Goal: Navigation & Orientation: Find specific page/section

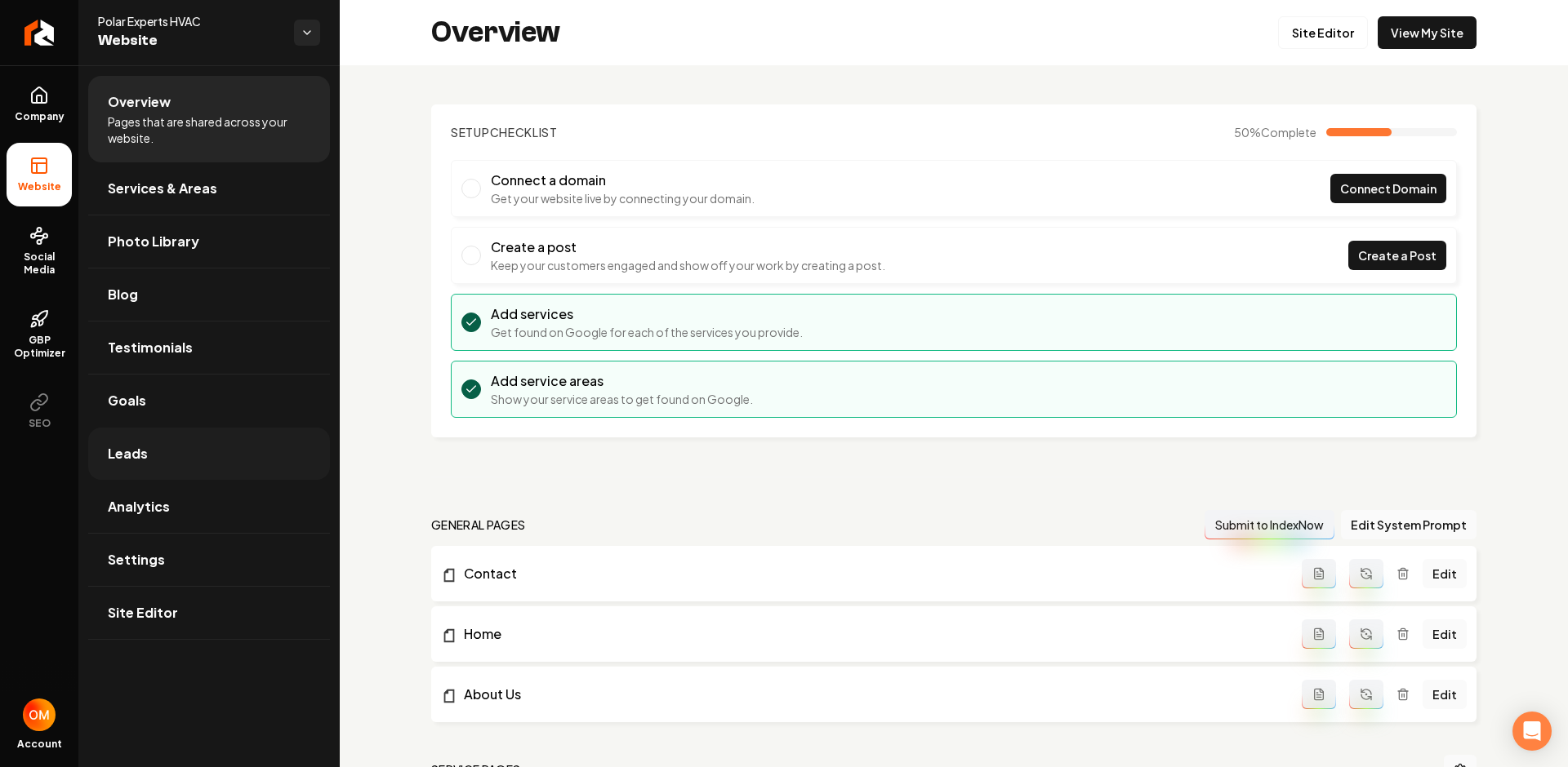
click at [193, 446] on link "Leads" at bounding box center [209, 453] width 242 height 52
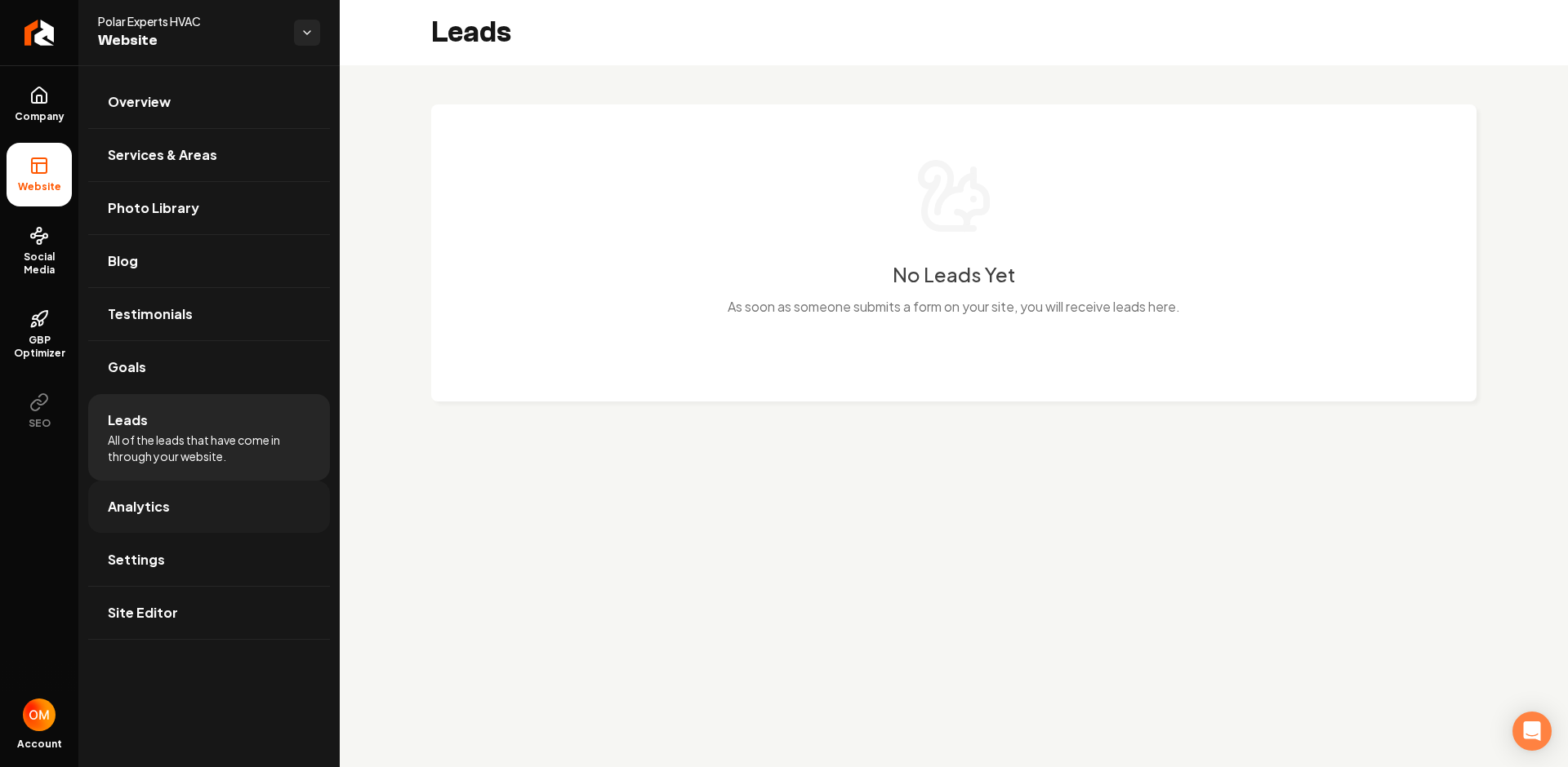
click at [172, 497] on link "Analytics" at bounding box center [209, 506] width 242 height 52
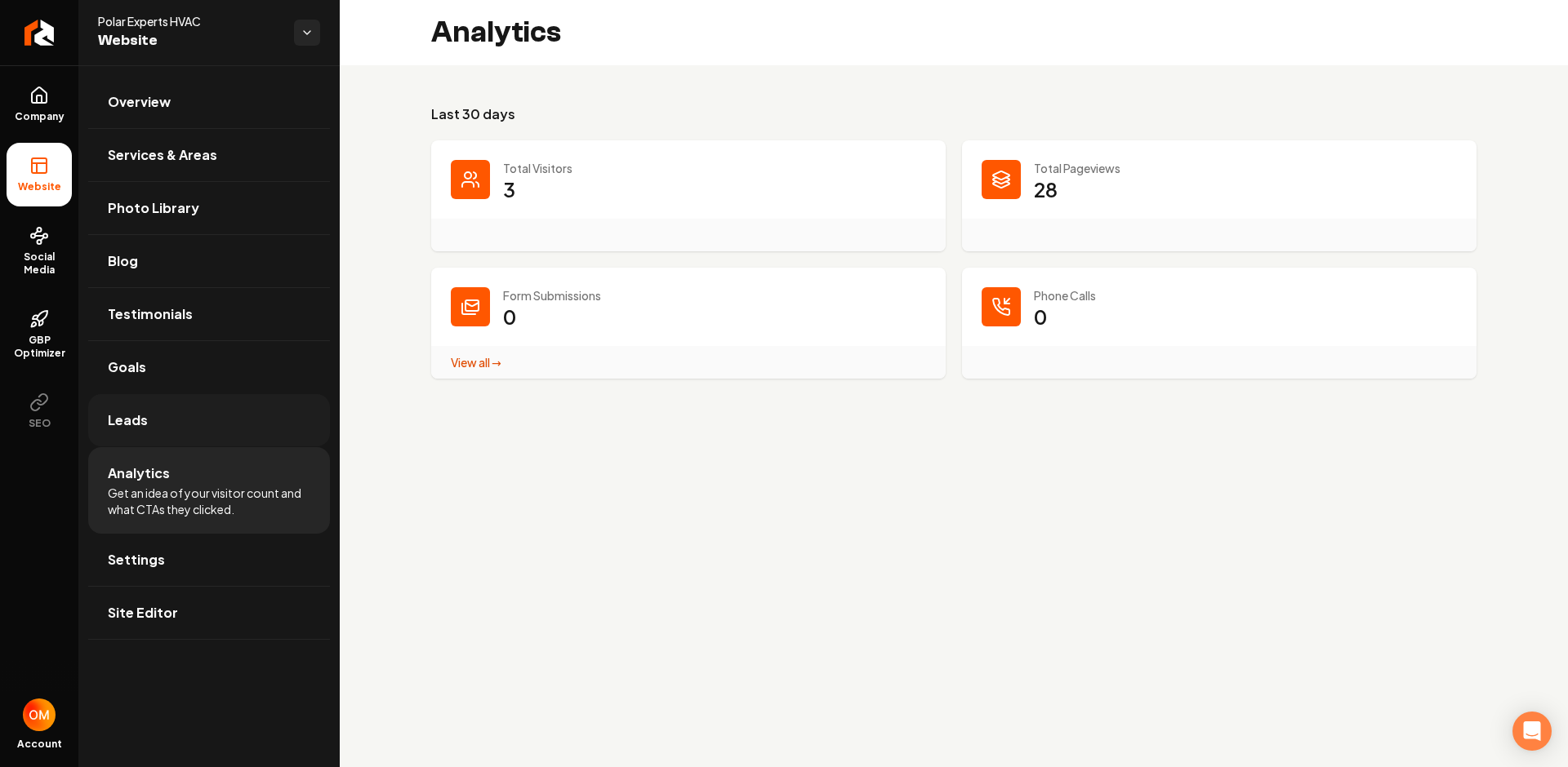
click at [152, 405] on link "Leads" at bounding box center [209, 420] width 242 height 52
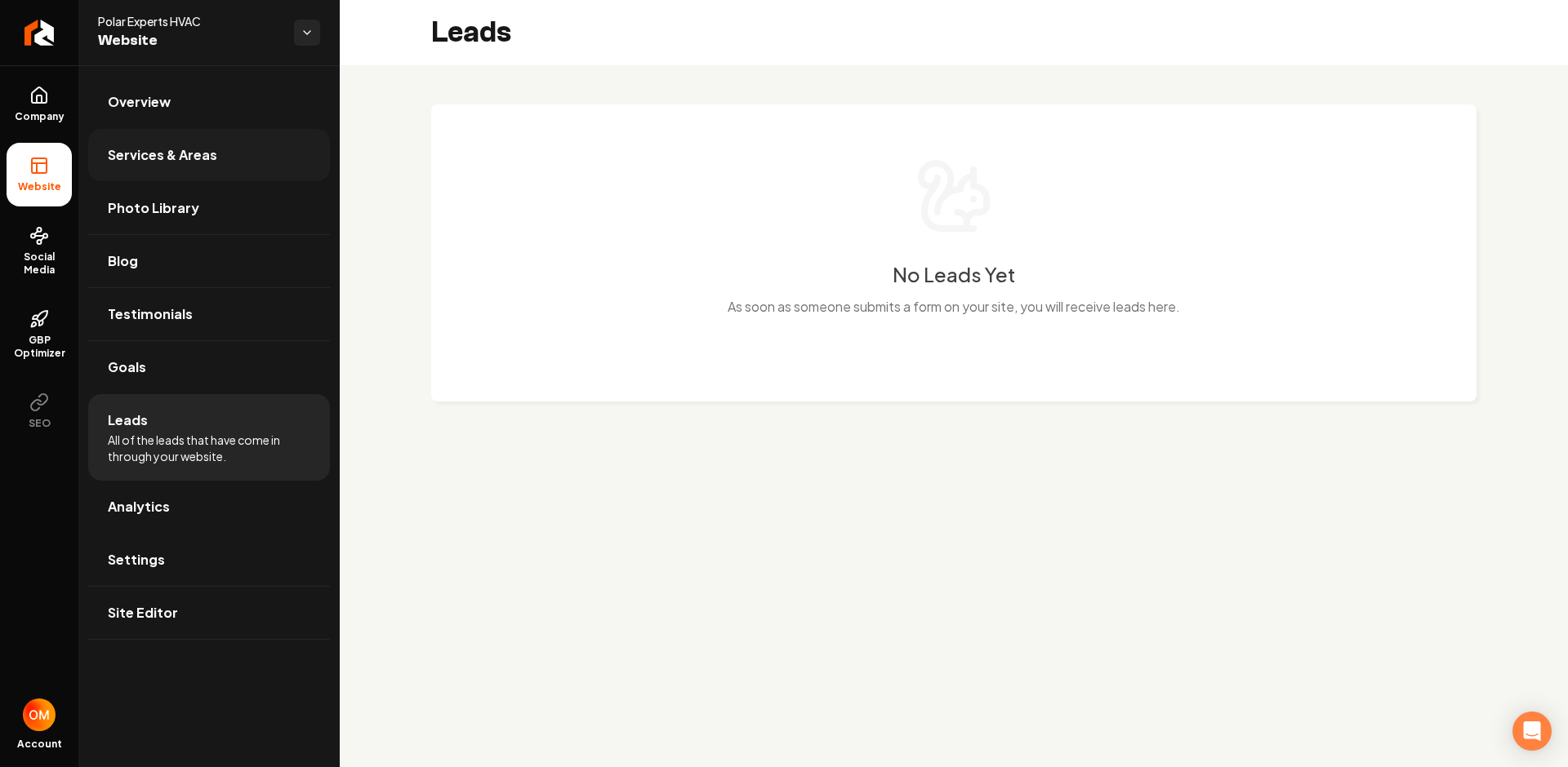
click at [200, 163] on span "Services & Areas" at bounding box center [163, 155] width 110 height 20
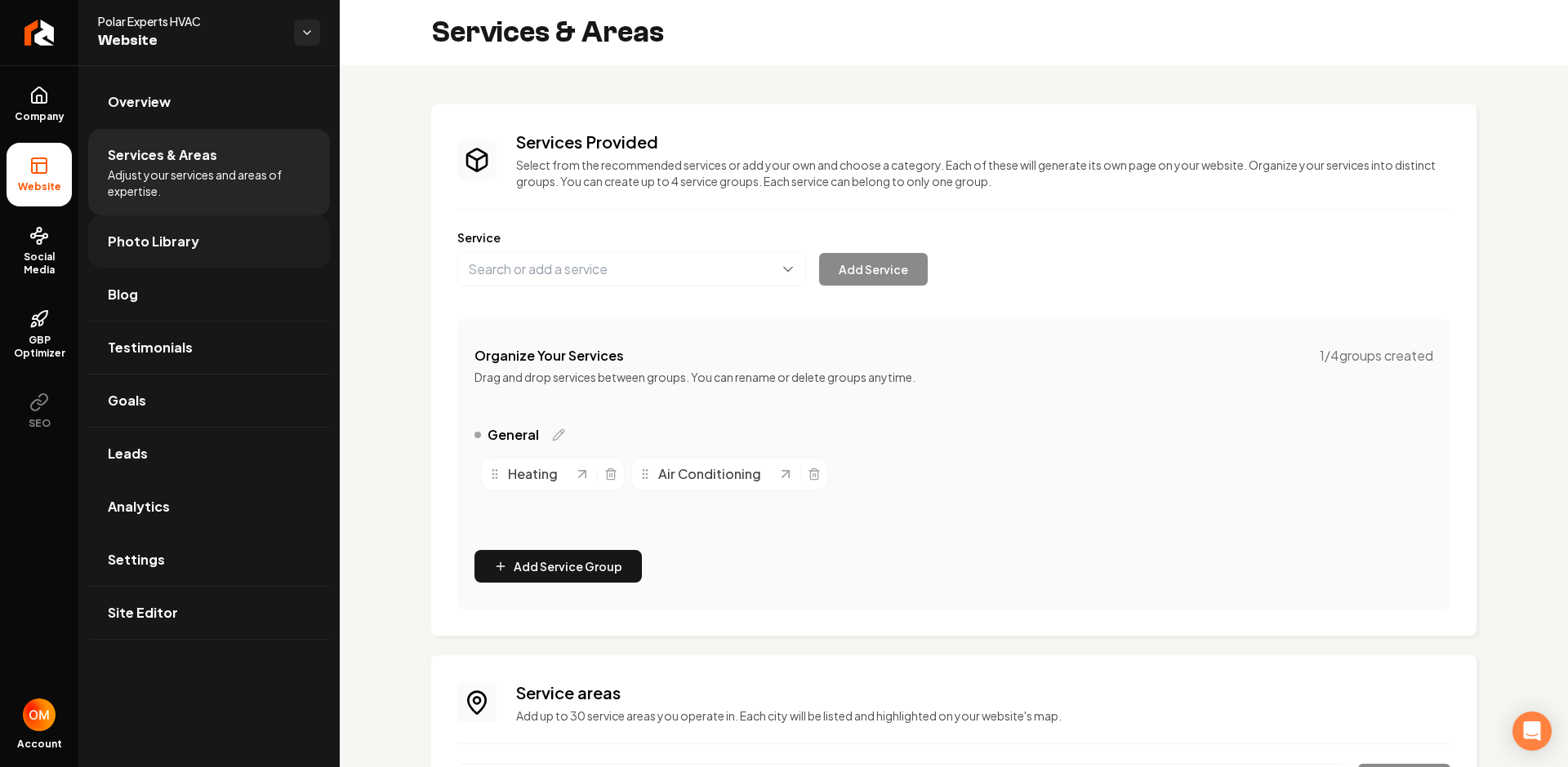
click at [169, 234] on span "Photo Library" at bounding box center [153, 241] width 91 height 20
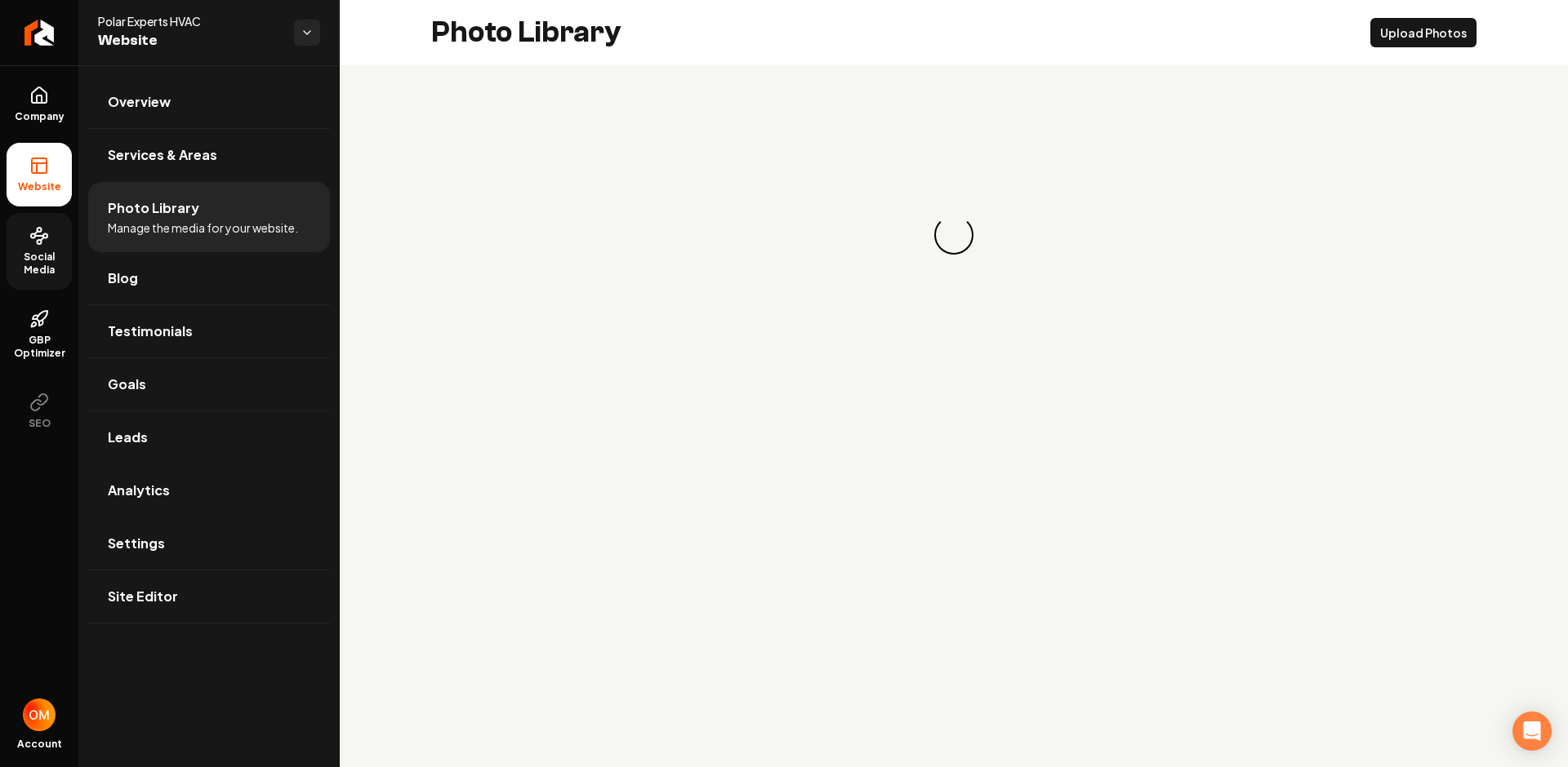
click at [36, 247] on link "Social Media" at bounding box center [39, 251] width 65 height 76
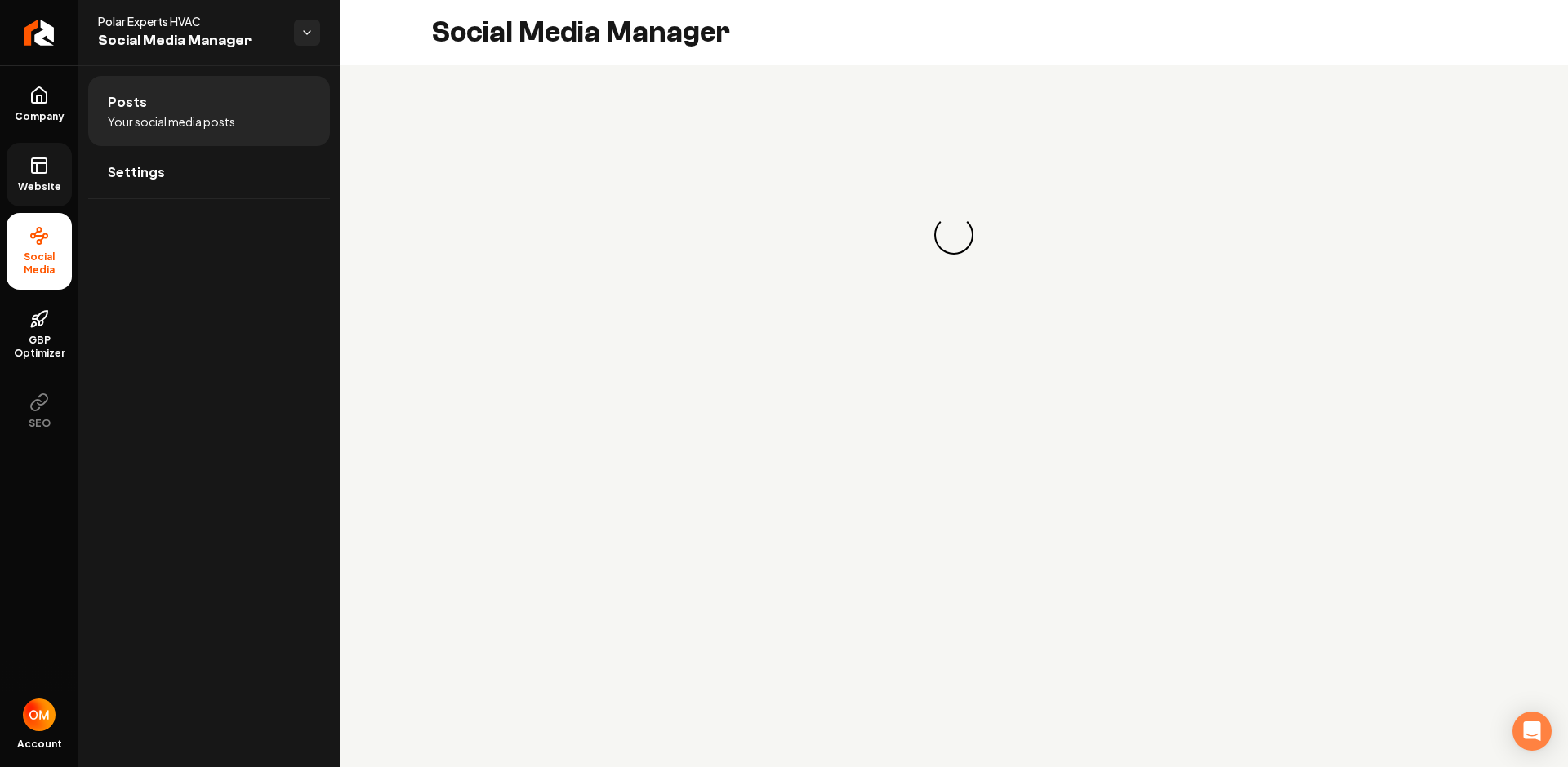
click at [51, 157] on link "Website" at bounding box center [39, 174] width 65 height 63
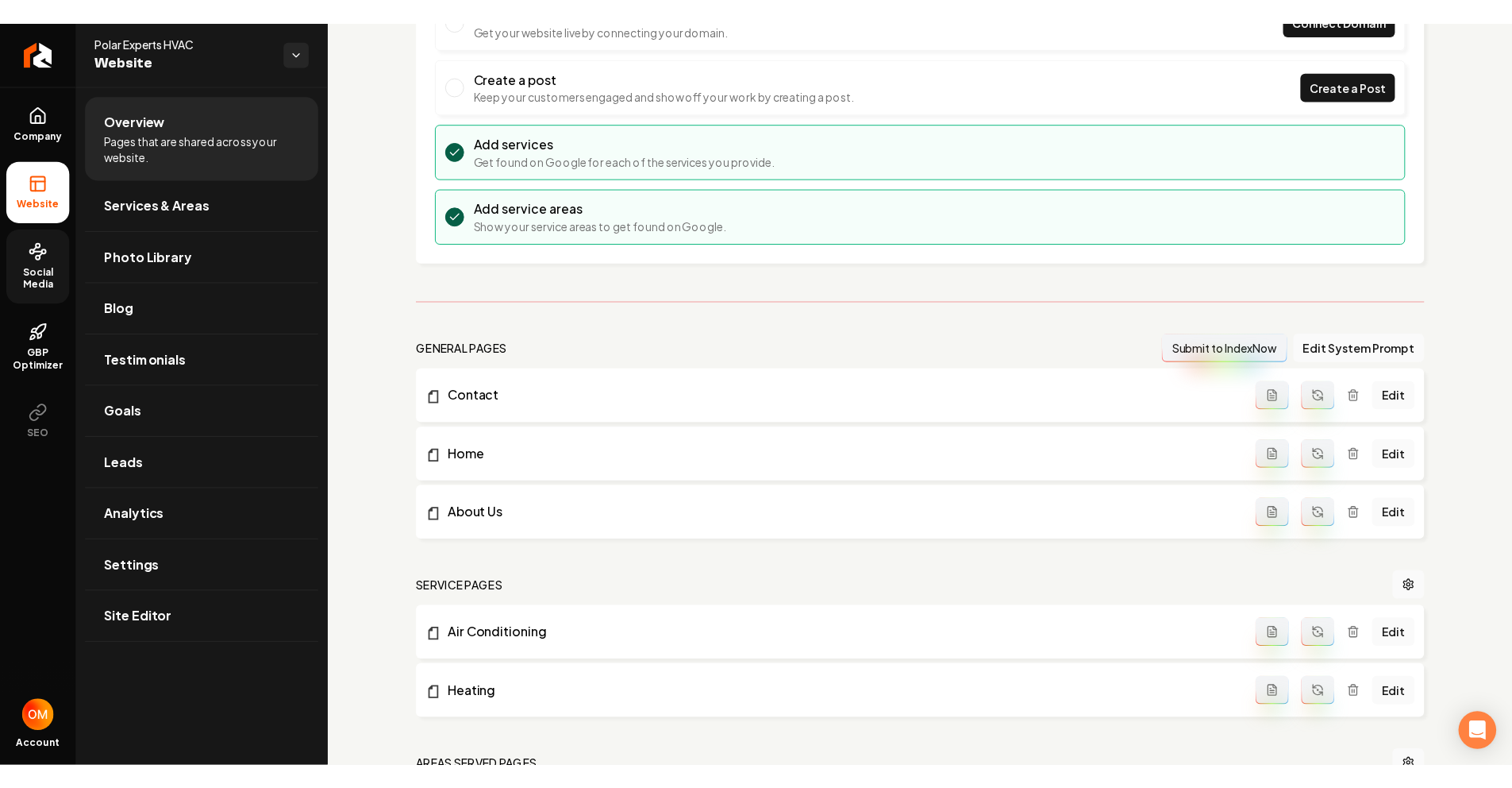
scroll to position [178, 0]
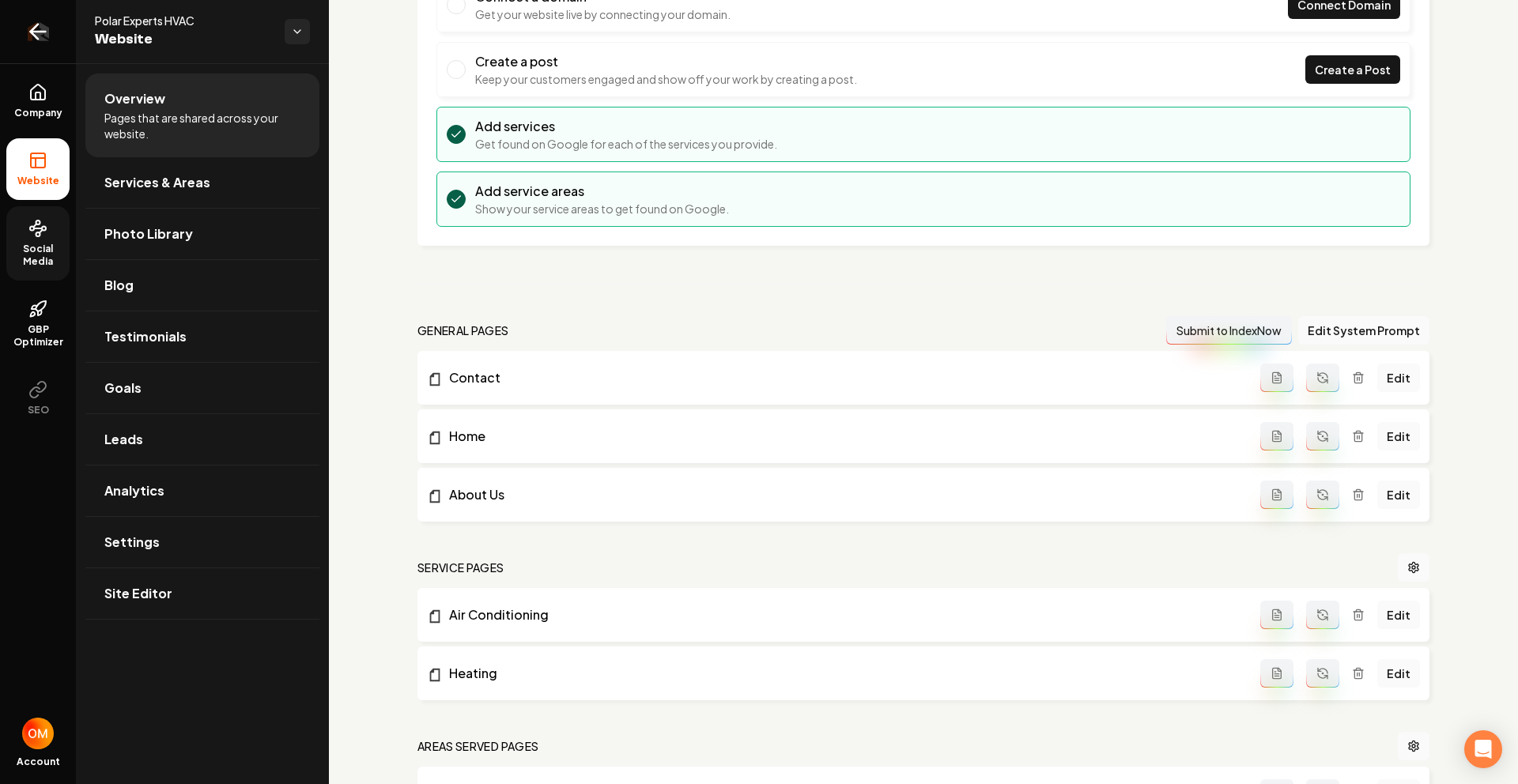
click at [29, 22] on icon "Return to dashboard" at bounding box center [38, 32] width 25 height 25
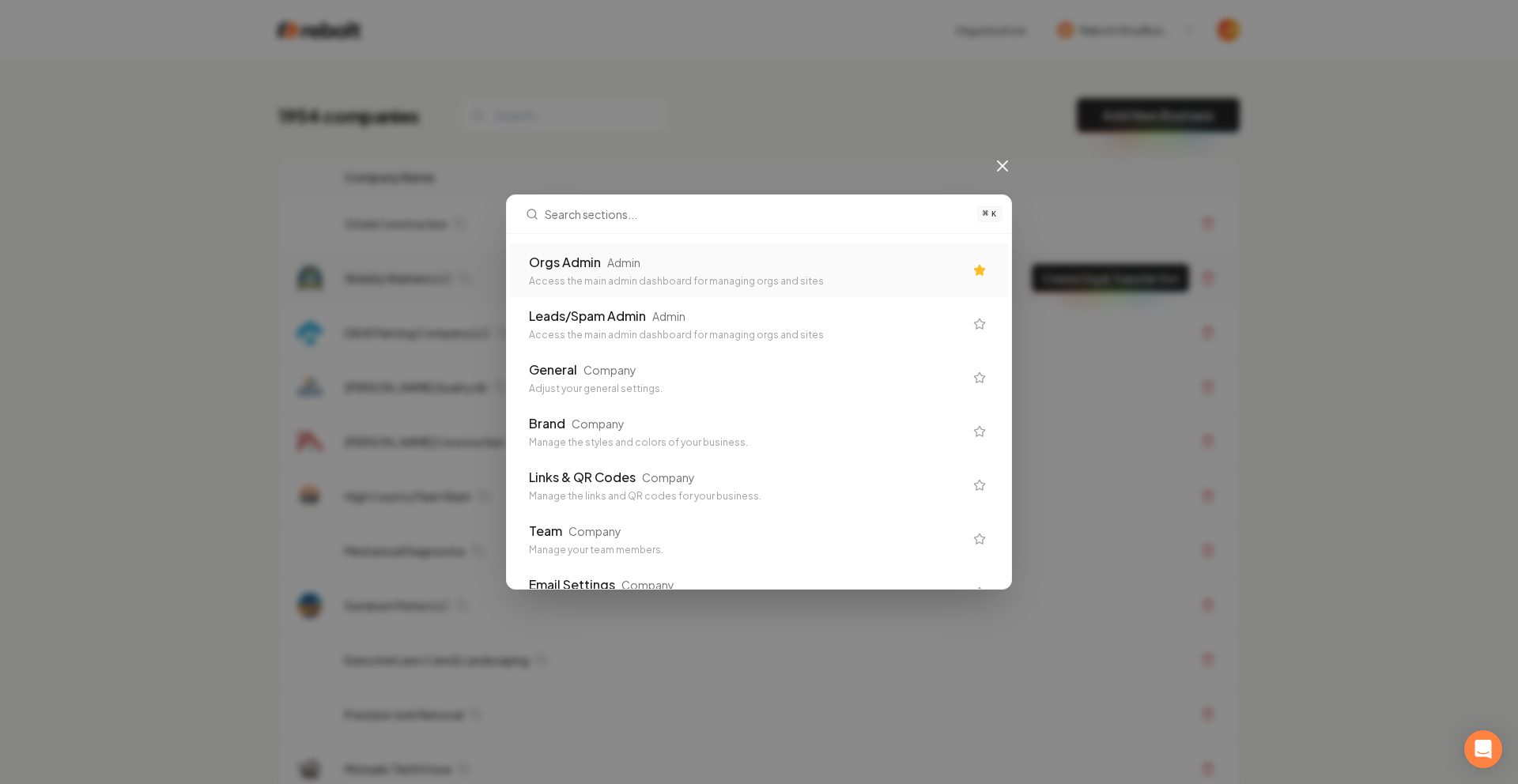
click at [619, 261] on div "Admin" at bounding box center [623, 262] width 33 height 16
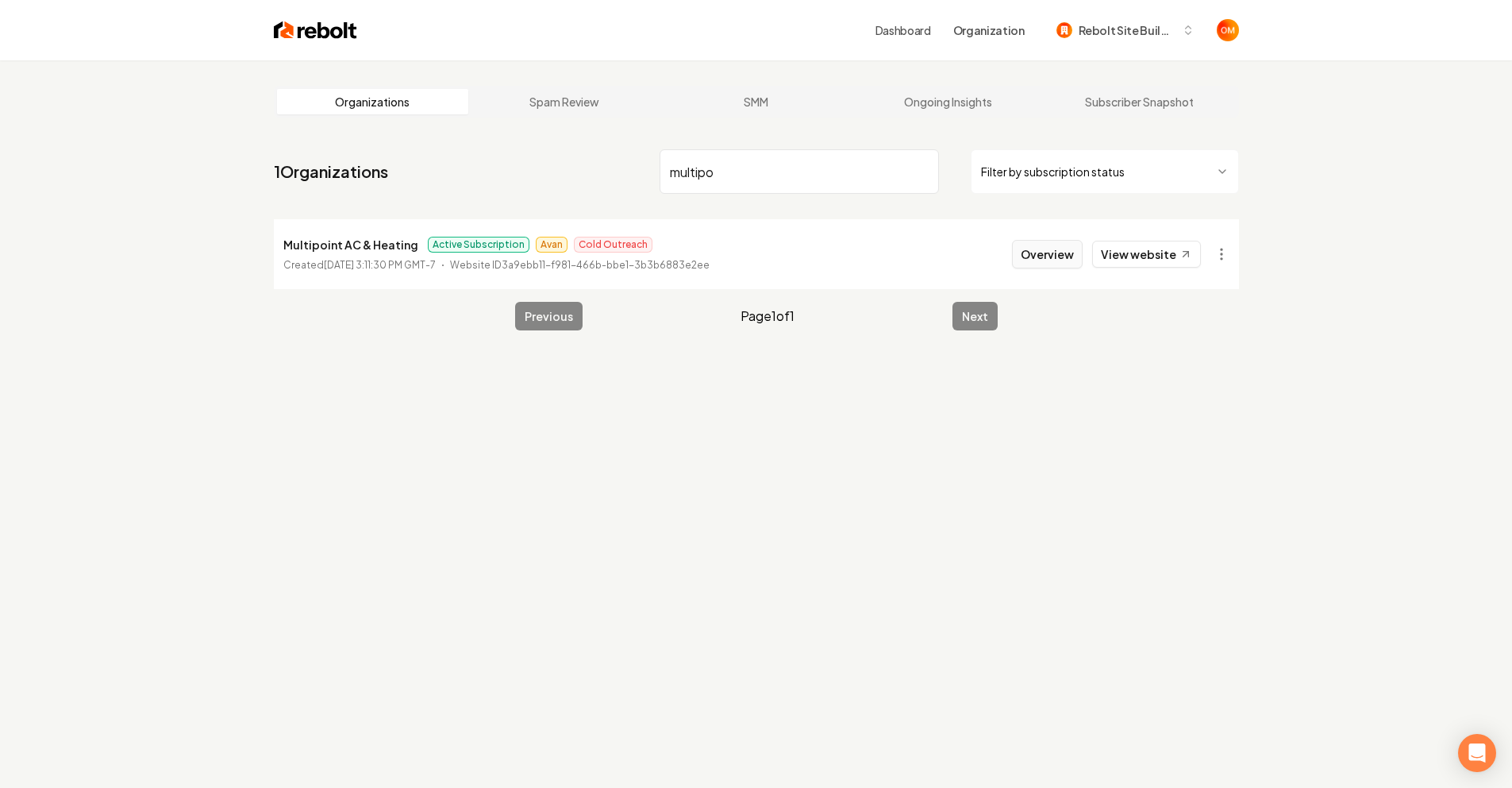
type input "multipo"
click at [1079, 248] on button "Overview" at bounding box center [1048, 254] width 71 height 29
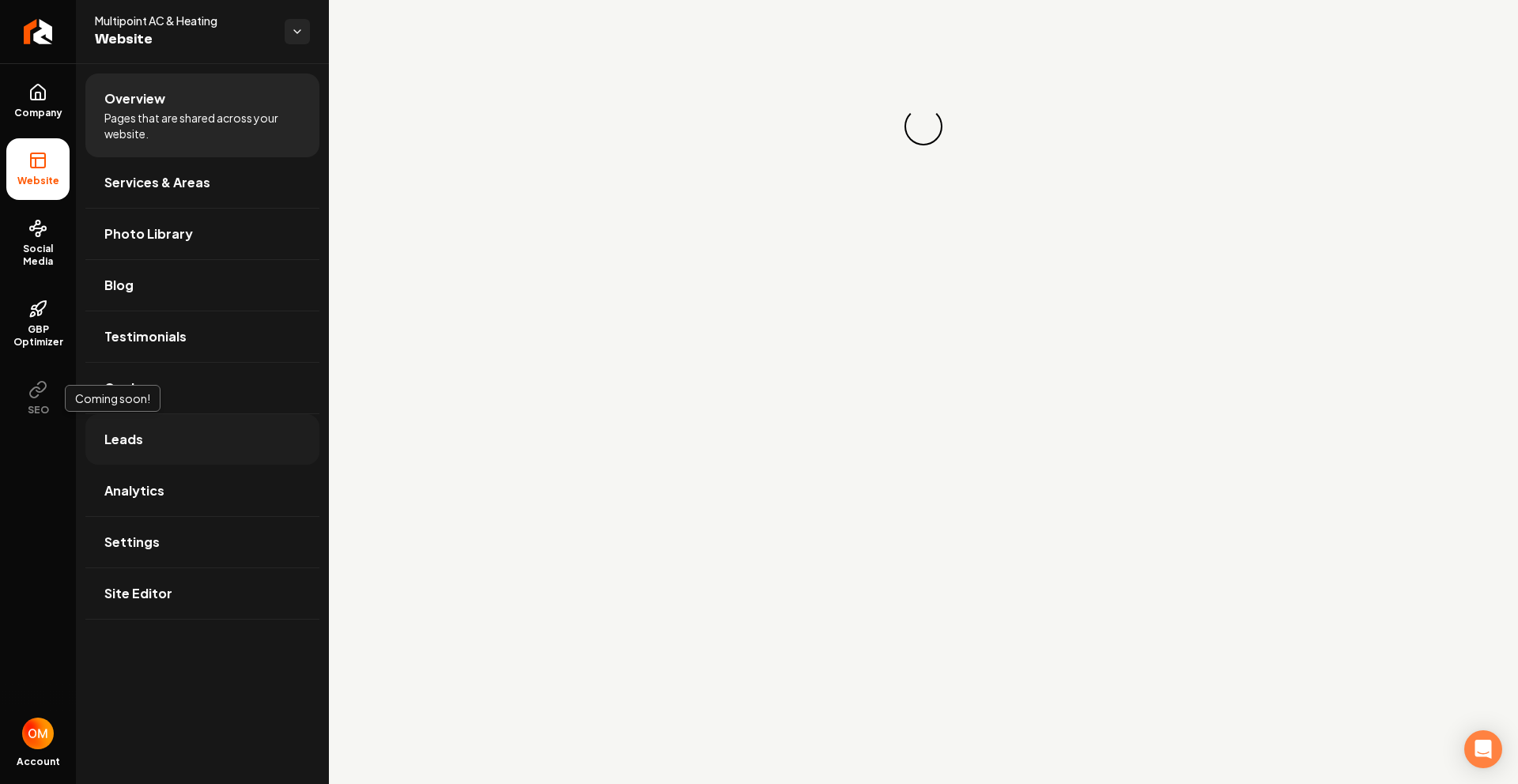
click at [122, 441] on span "Leads" at bounding box center [124, 439] width 39 height 19
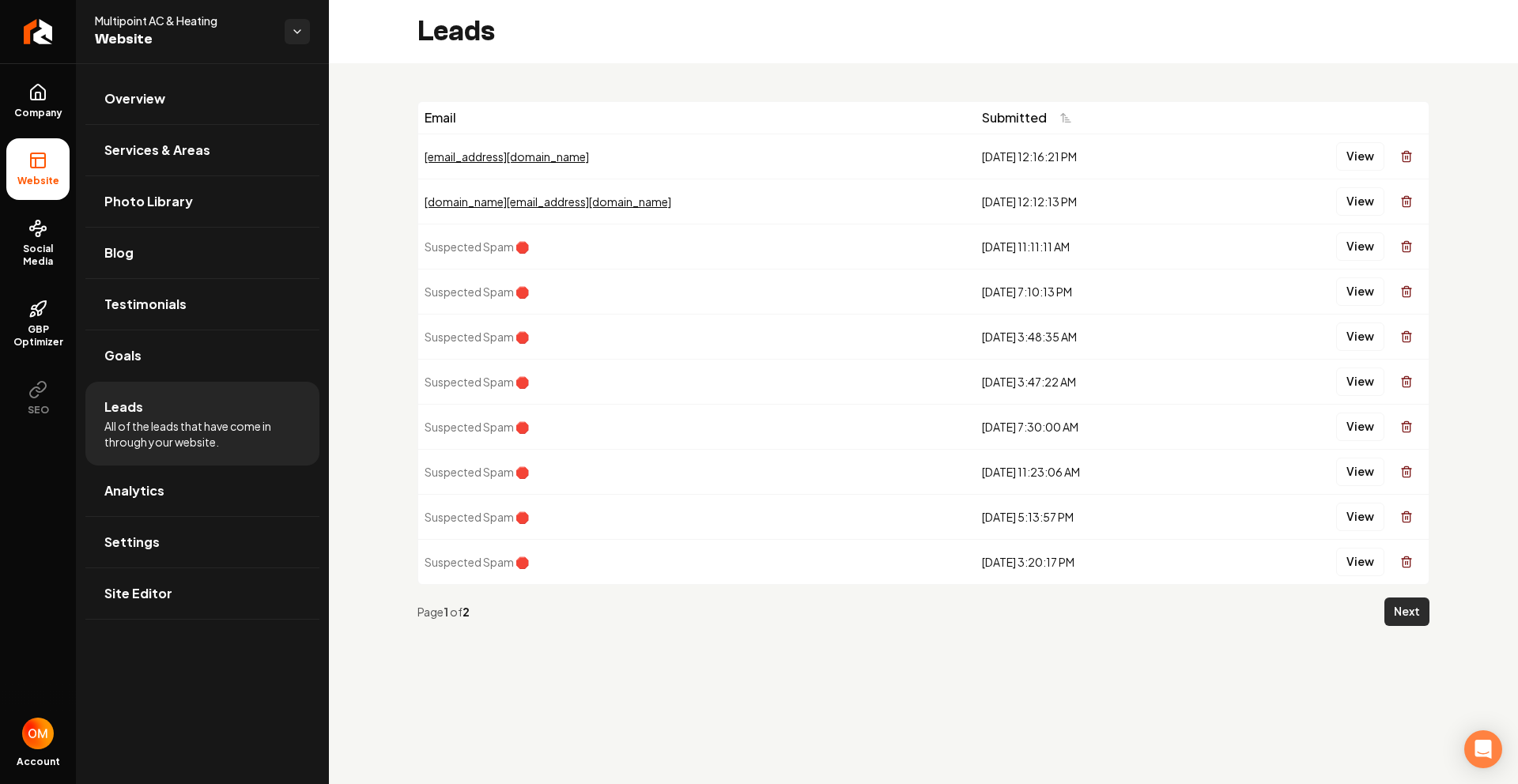
click at [1401, 607] on button "Next" at bounding box center [1407, 612] width 45 height 29
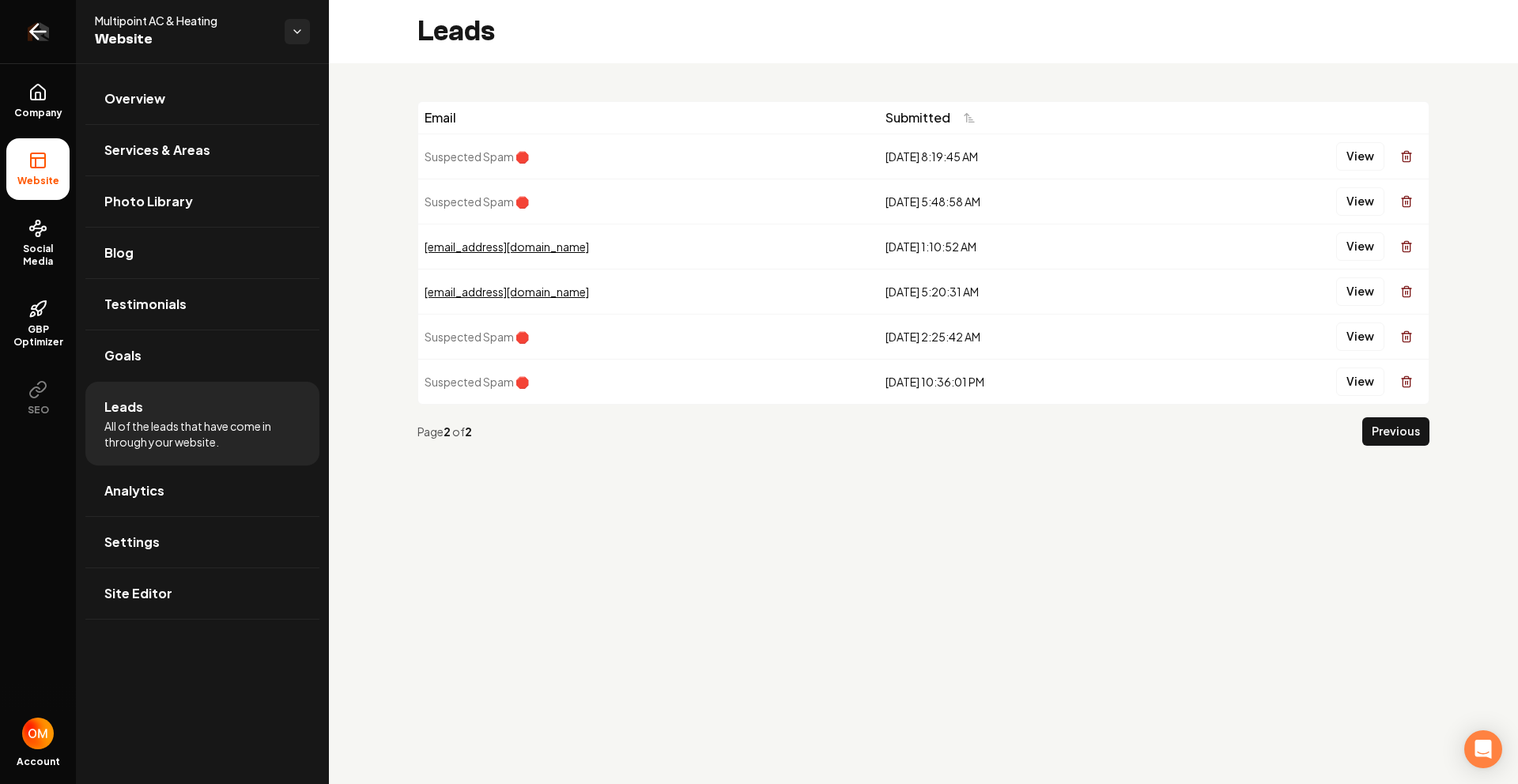
click at [44, 33] on icon "Return to dashboard" at bounding box center [38, 32] width 25 height 25
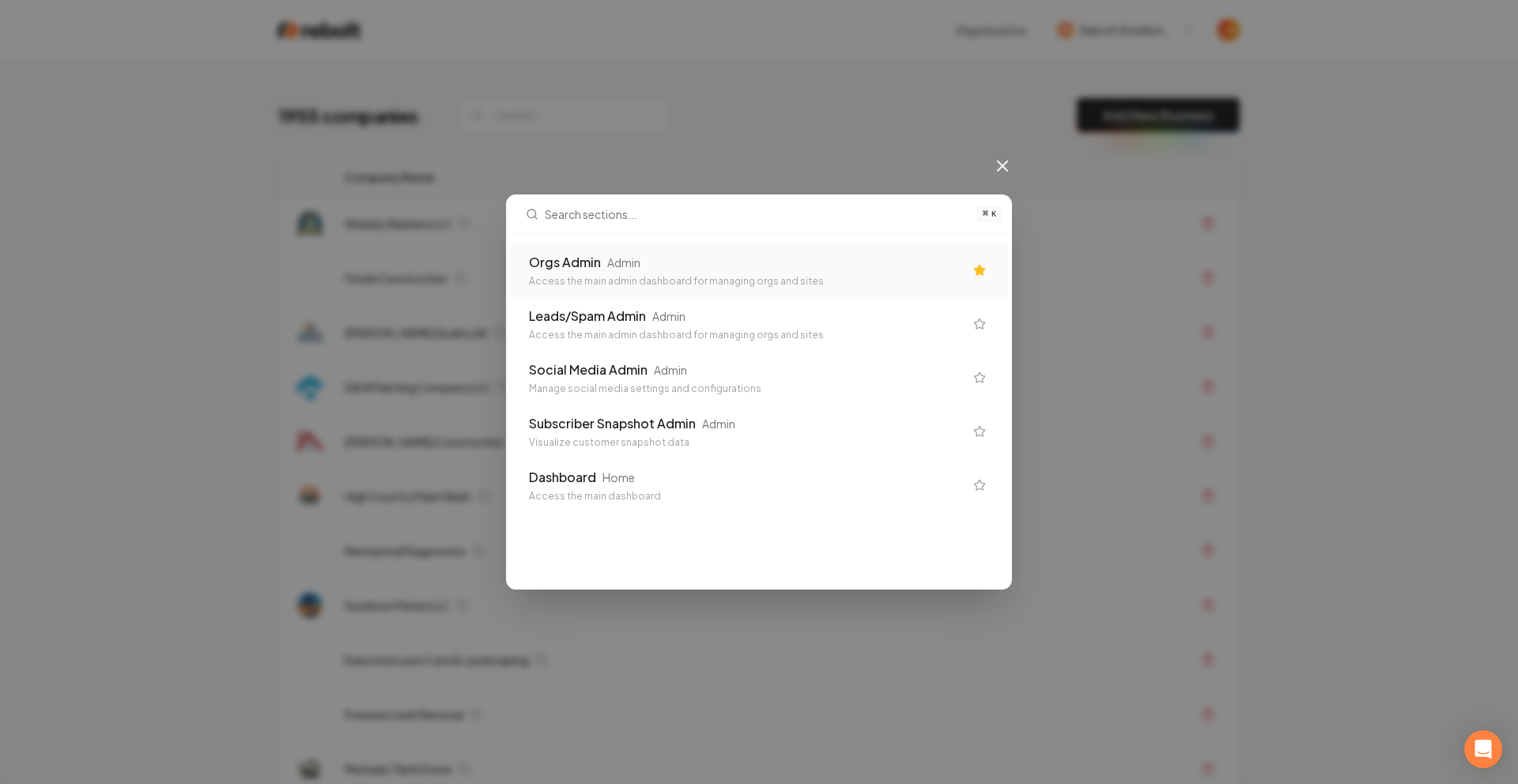
click at [701, 250] on div "Orgs Admin Admin Access the main admin dashboard for managing orgs and sites" at bounding box center [759, 270] width 498 height 54
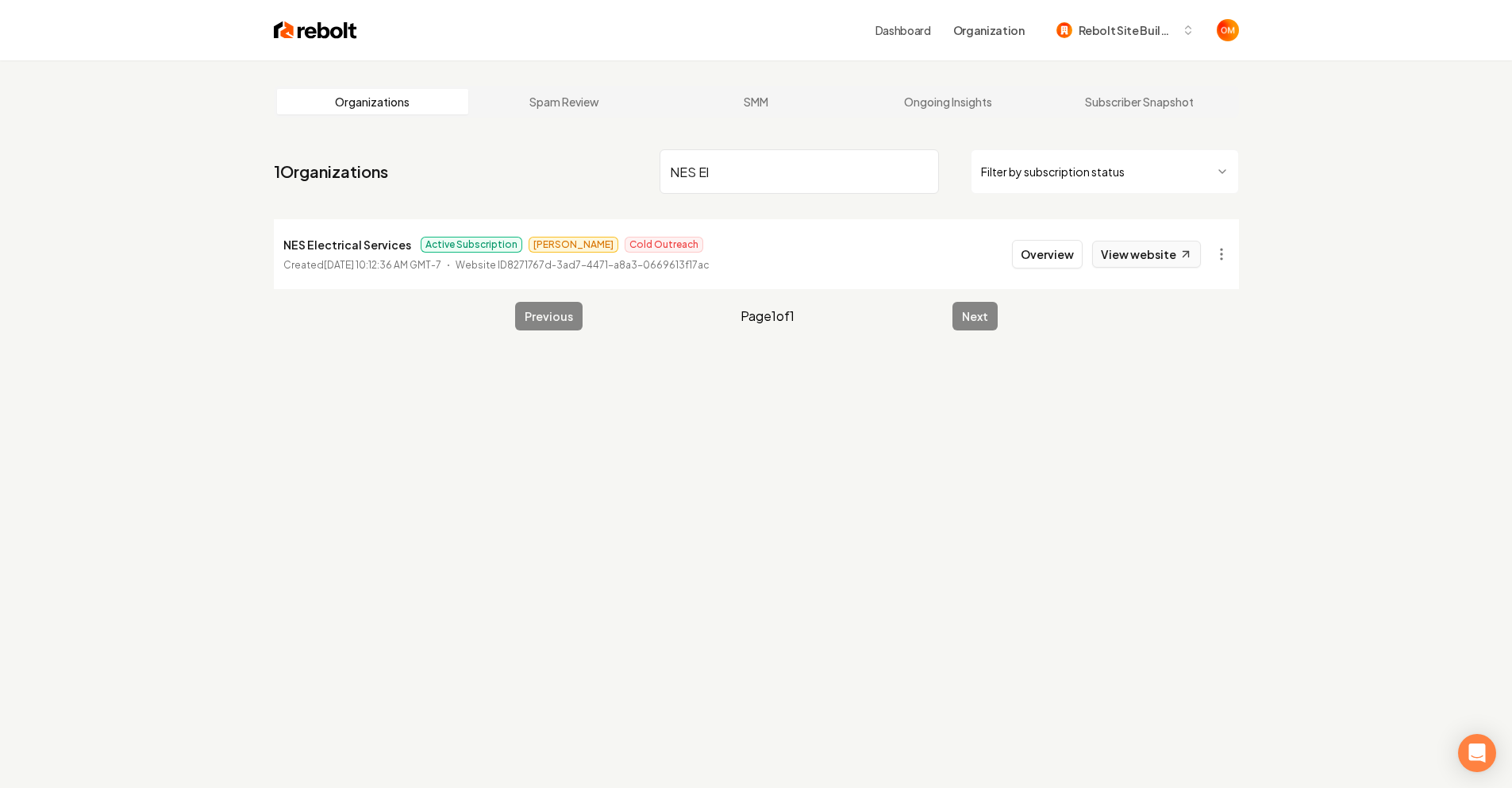
type input "NES El"
click at [1171, 256] on link "View website" at bounding box center [1147, 254] width 109 height 27
